Goal: Task Accomplishment & Management: Manage account settings

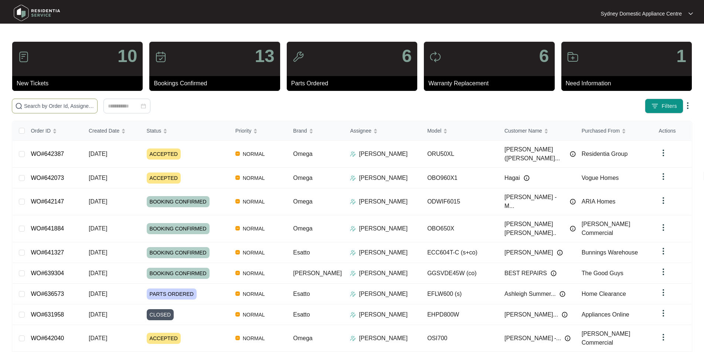
click at [94, 106] on input "text" at bounding box center [59, 106] width 70 height 8
paste input "637902"
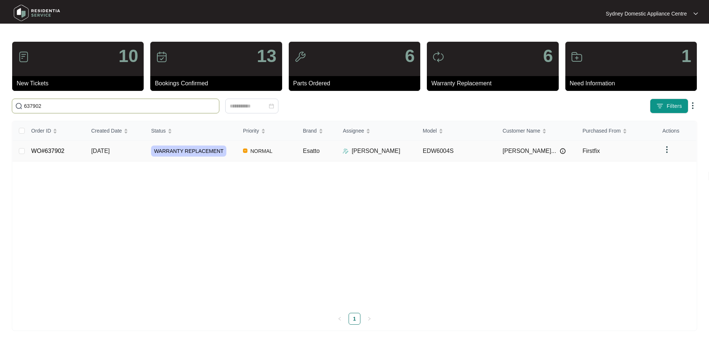
type input "637902"
click at [52, 153] on link "WO#637902" at bounding box center [47, 151] width 33 height 6
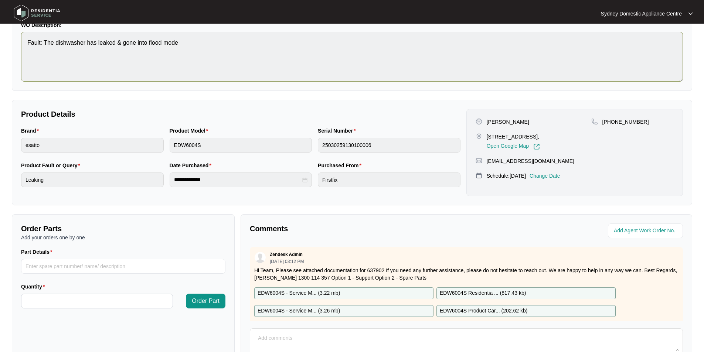
scroll to position [74, 0]
click at [302, 332] on textarea at bounding box center [466, 341] width 425 height 19
paste textarea "FAULT REPORTED: The dishwasher has leaked & gone into flood mode As requested o…"
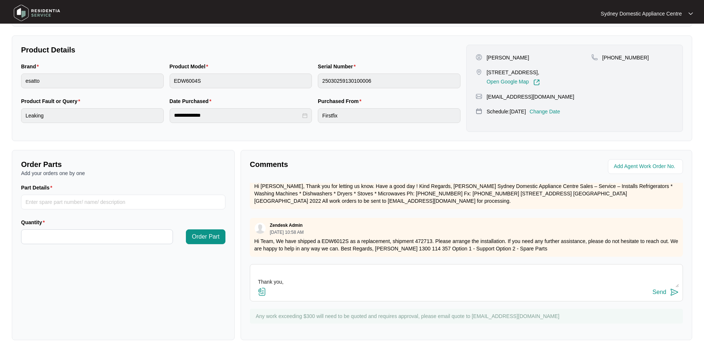
scroll to position [144, 0]
click at [264, 290] on img at bounding box center [261, 291] width 9 height 9
click at [0, 0] on input "file" at bounding box center [0, 0] width 0 height 0
click at [260, 292] on img at bounding box center [261, 291] width 9 height 9
click at [0, 0] on input "file" at bounding box center [0, 0] width 0 height 0
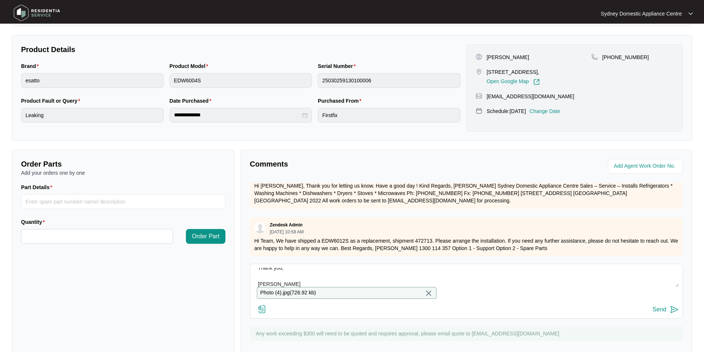
scroll to position [146, 0]
click at [392, 278] on textarea "Hi Team. FAULT REPORTED: The dishwasher has leaked & gone into flood mode As re…" at bounding box center [466, 277] width 425 height 19
type textarea "Hi Team. FAULT REPORTED: The dishwasher has leaked & gone into flood mode As re…"
click at [661, 312] on div "Send" at bounding box center [659, 309] width 14 height 7
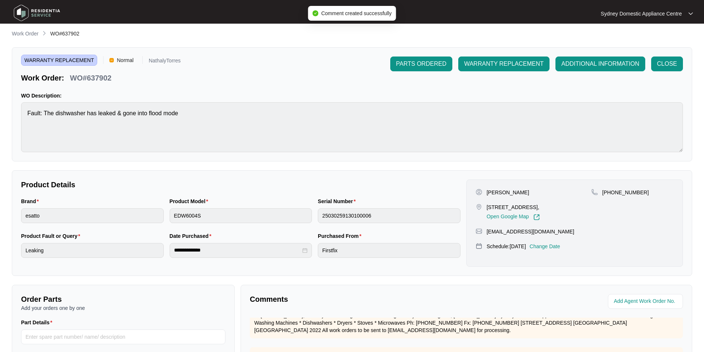
scroll to position [0, 0]
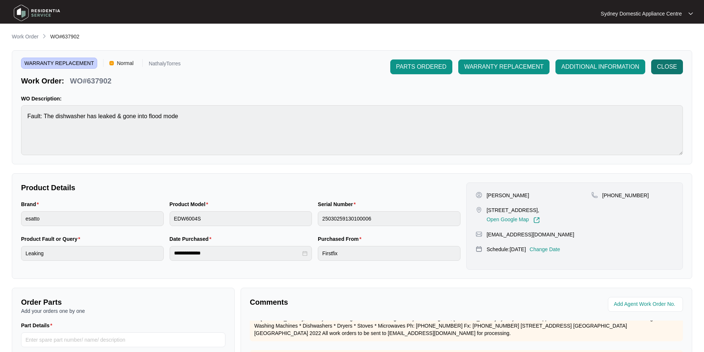
click at [670, 64] on span "CLOSE" at bounding box center [667, 66] width 20 height 9
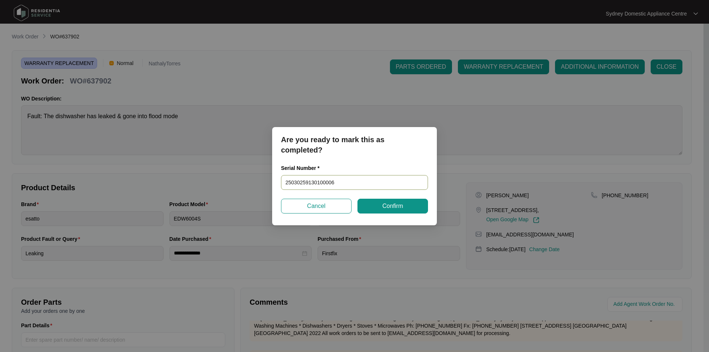
drag, startPoint x: 348, startPoint y: 182, endPoint x: 243, endPoint y: 184, distance: 104.9
click at [243, 184] on div "Are you ready to mark this as completed? Serial Number * 25030259130100006 Canc…" at bounding box center [354, 176] width 709 height 352
paste input "412852501030001"
type input "24128525010300016"
click at [390, 212] on button "Confirm" at bounding box center [392, 206] width 71 height 15
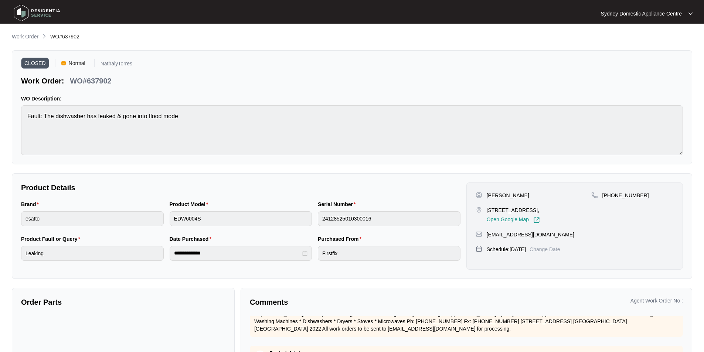
type input "25030259130100006"
click at [32, 36] on p "Work Order" at bounding box center [25, 36] width 27 height 7
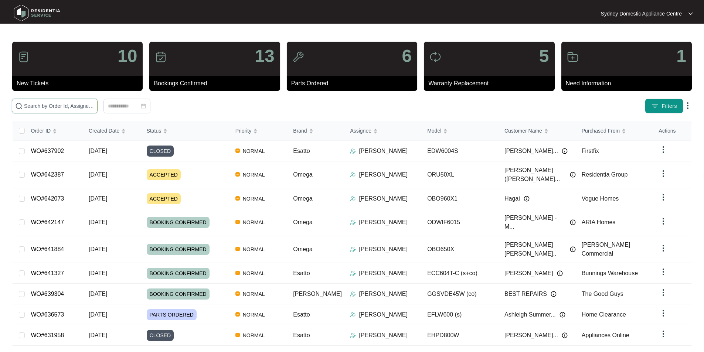
click at [94, 108] on input "text" at bounding box center [59, 106] width 70 height 8
paste input "636208"
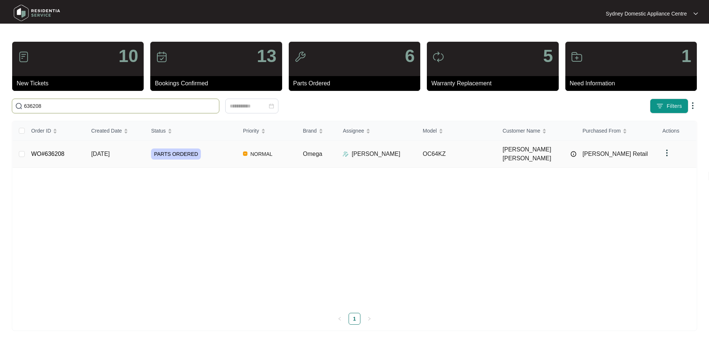
type input "636208"
click at [60, 152] on link "WO#636208" at bounding box center [47, 154] width 33 height 6
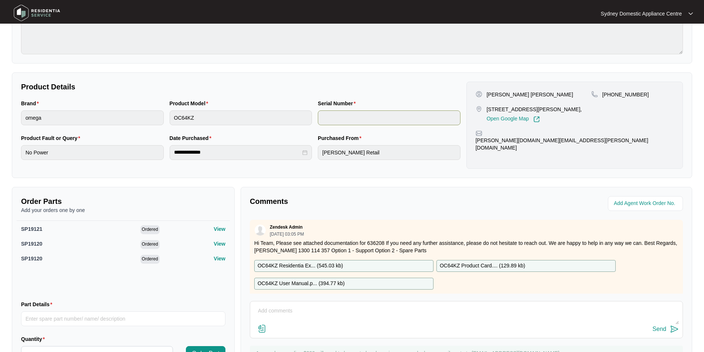
scroll to position [140, 0]
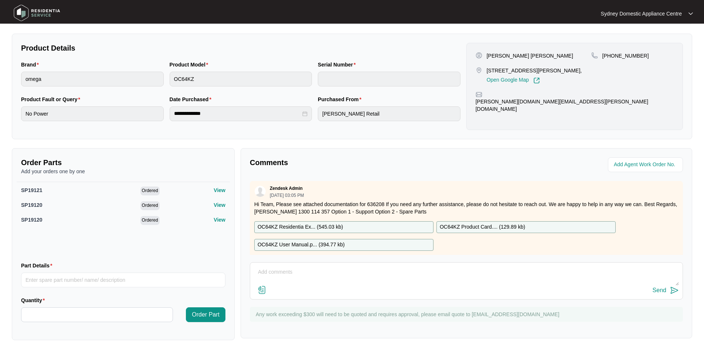
click at [329, 278] on textarea at bounding box center [466, 275] width 425 height 19
paste textarea "Fault Reported: Cooktop has no power. As requested, our technician attended to …"
click at [262, 292] on img at bounding box center [261, 289] width 9 height 9
click at [0, 0] on input "file" at bounding box center [0, 0] width 0 height 0
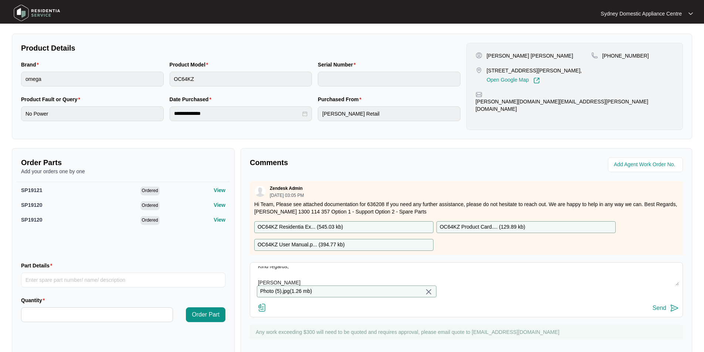
click at [301, 280] on textarea "Hi Team. Fault Reported: Cooktop has no power. As requested, our technician att…" at bounding box center [466, 275] width 425 height 19
click at [295, 285] on textarea "Hi Team. Fault Reported: Cooktop has no power. As requested, our technician att…" at bounding box center [466, 275] width 425 height 19
click at [296, 271] on textarea "Hi Team. Fault Reported: Cooktop has no power. As requested, our technician att…" at bounding box center [466, 275] width 425 height 19
type textarea "Hi Team. Fault Reported: Cooktop has no power. As requested, our technician att…"
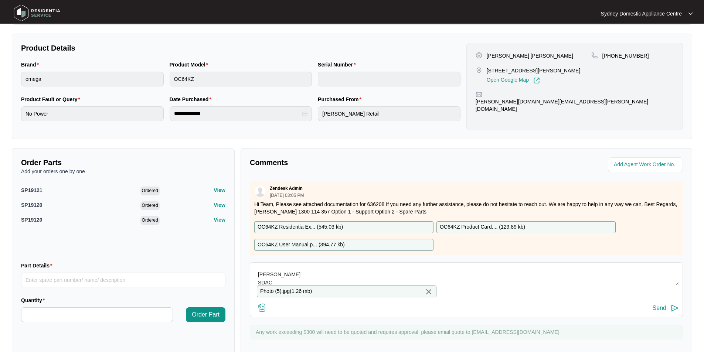
click at [262, 312] on img at bounding box center [261, 307] width 9 height 9
click at [0, 0] on input "file" at bounding box center [0, 0] width 0 height 0
click at [665, 311] on div "Send" at bounding box center [659, 308] width 14 height 7
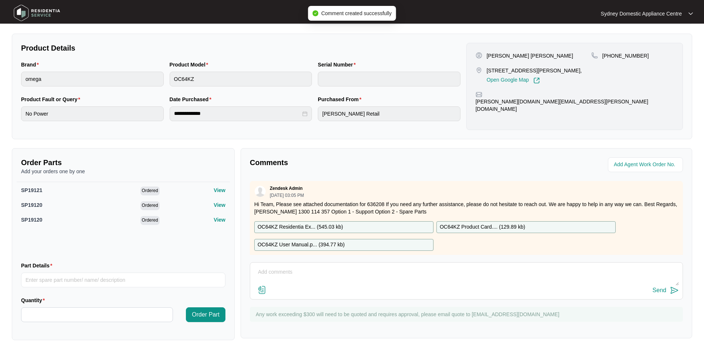
click at [381, 268] on textarea at bounding box center [466, 275] width 425 height 19
type textarea "[DATE] JOB CLOSED"
click at [655, 291] on div "Send" at bounding box center [659, 290] width 14 height 7
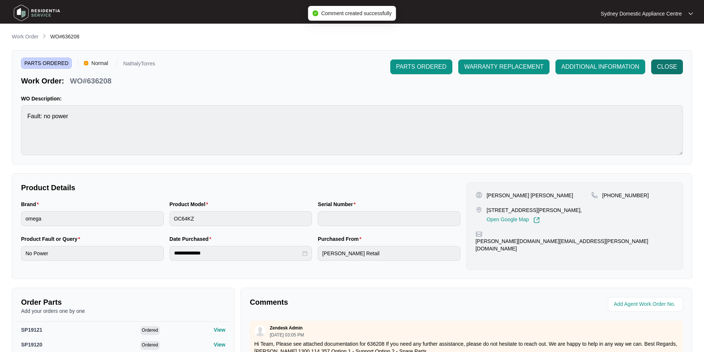
click at [671, 62] on button "CLOSE" at bounding box center [667, 66] width 32 height 15
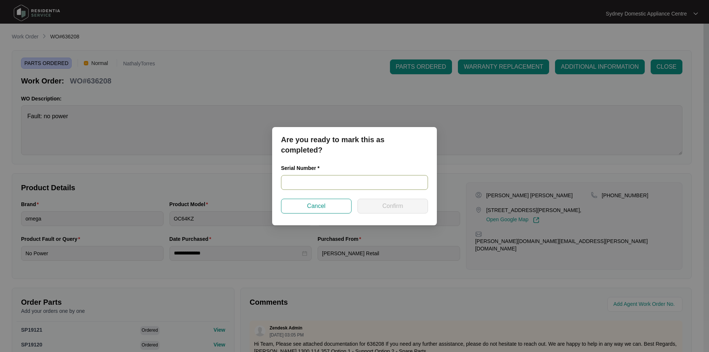
click at [352, 179] on input "text" at bounding box center [354, 182] width 147 height 15
paste input "02646529009406280083"
type input "02646529009406280083"
click at [383, 205] on span "Confirm" at bounding box center [392, 206] width 21 height 9
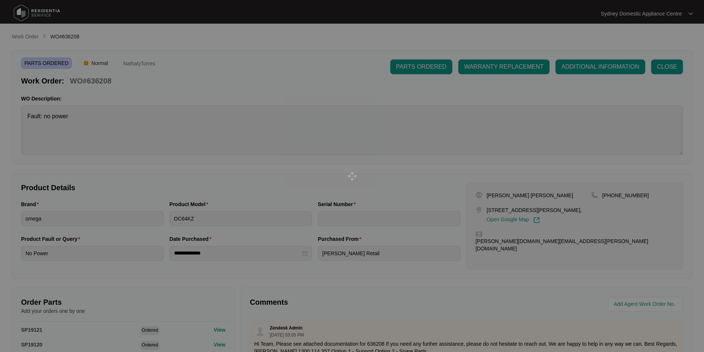
type input "02646529009406280083"
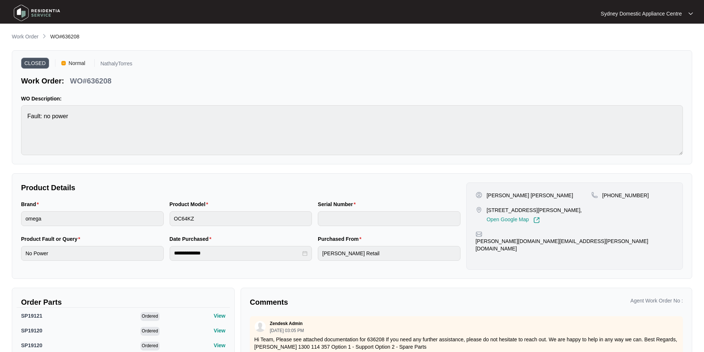
click at [27, 41] on li "Work Order" at bounding box center [25, 36] width 27 height 9
click at [31, 37] on p "Work Order" at bounding box center [25, 36] width 27 height 7
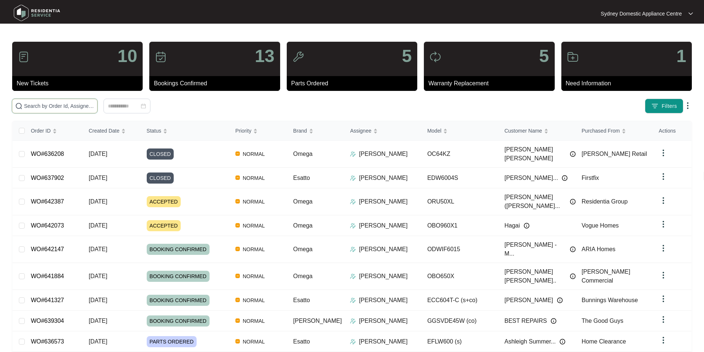
click at [81, 104] on input "text" at bounding box center [59, 106] width 70 height 8
paste input "639304"
type input "639304"
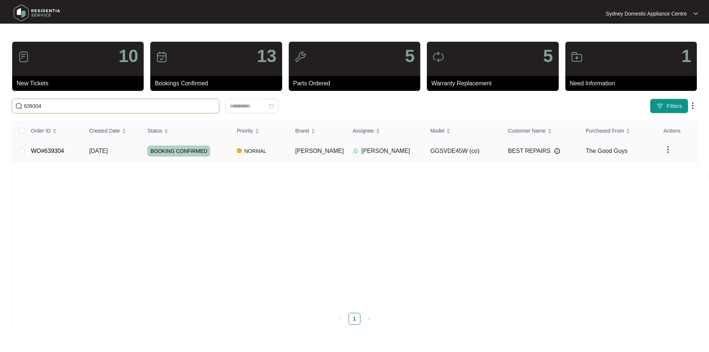
click at [53, 151] on link "WO#639304" at bounding box center [47, 151] width 33 height 6
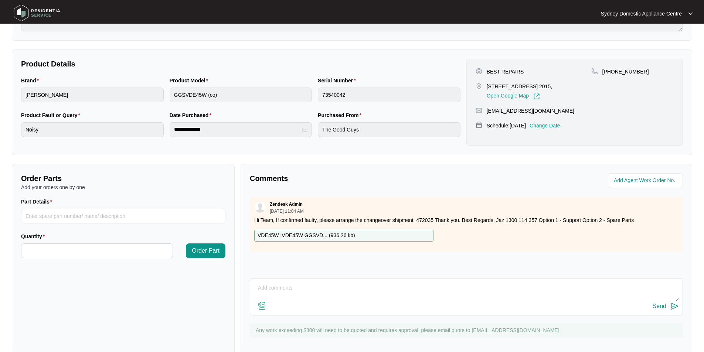
scroll to position [138, 0]
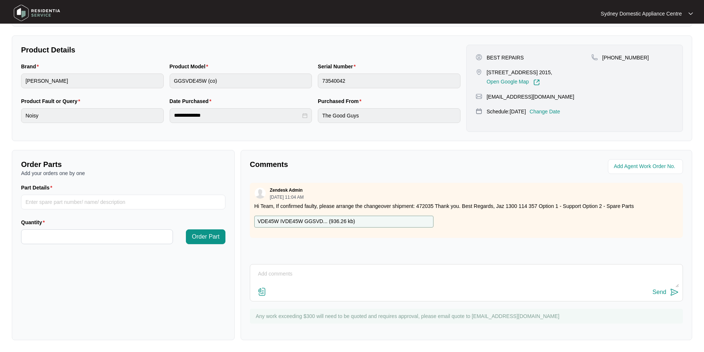
click at [298, 271] on textarea at bounding box center [466, 277] width 425 height 19
paste textarea "FAULT REPORTED: dented and makes loud noises . The technician inspected the ori…"
click at [263, 287] on img at bounding box center [261, 291] width 9 height 9
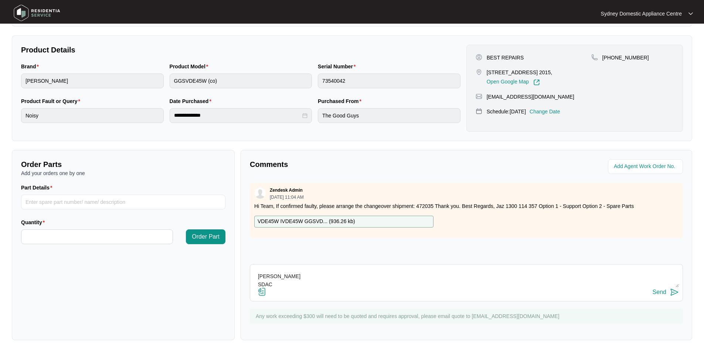
click at [0, 0] on input "file" at bounding box center [0, 0] width 0 height 0
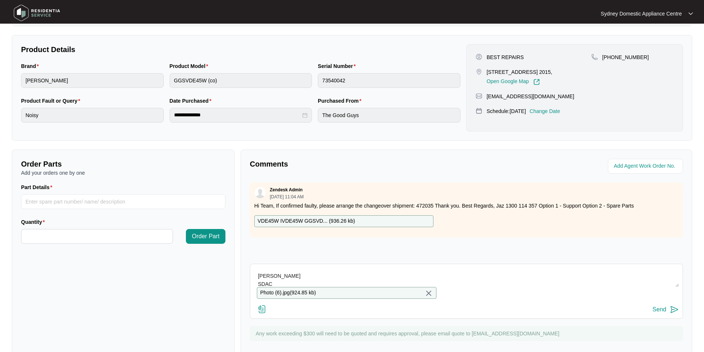
click at [315, 266] on div "Hi Team. FAULT REPORTED: dented and makes loud noises . The technician inspecte…" at bounding box center [466, 291] width 433 height 55
click at [314, 271] on textarea "Hi Team. FAULT REPORTED: dented and makes loud noises . The technician inspecte…" at bounding box center [466, 277] width 425 height 19
type textarea "Hi Team. FAULT REPORTED: dented and makes loud noises . The technician inspecte…"
click at [654, 313] on div "Send" at bounding box center [659, 309] width 14 height 7
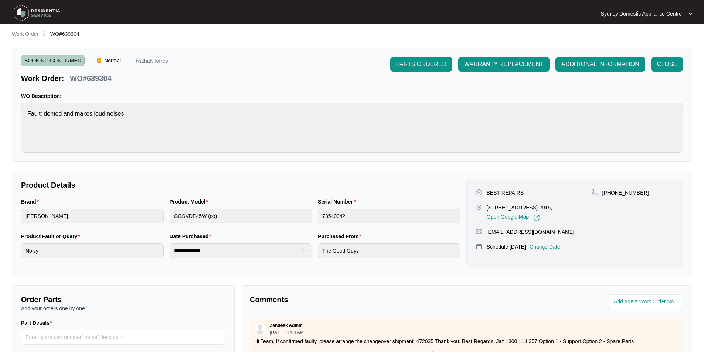
scroll to position [0, 0]
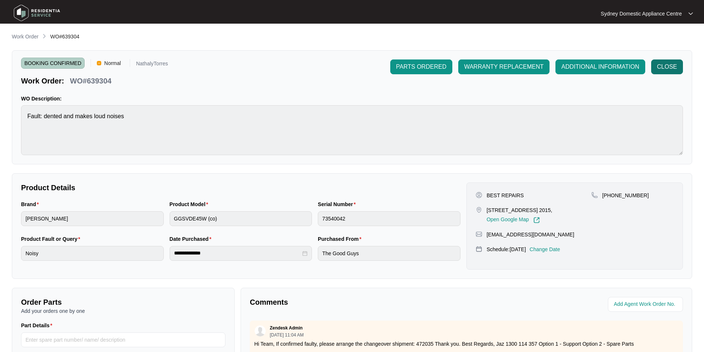
click at [667, 66] on span "CLOSE" at bounding box center [667, 66] width 20 height 9
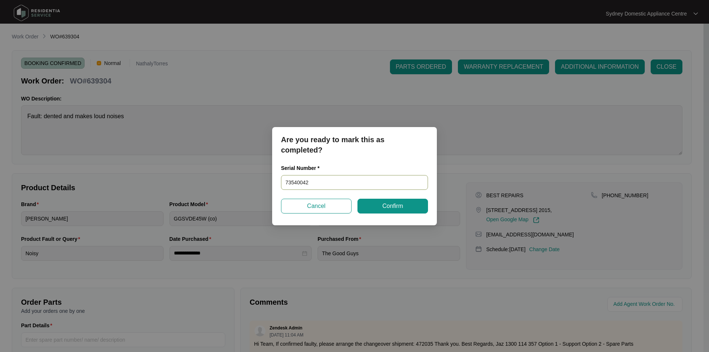
drag, startPoint x: 325, startPoint y: 181, endPoint x: 218, endPoint y: 175, distance: 107.2
click at [218, 175] on div "Are you ready to mark this as completed? Serial Number * 73540042 Cancel Confirm" at bounding box center [354, 176] width 709 height 352
paste input "80135"
type input "73580135"
click at [363, 208] on button "Confirm" at bounding box center [392, 206] width 71 height 15
